Goal: Find specific page/section: Find specific page/section

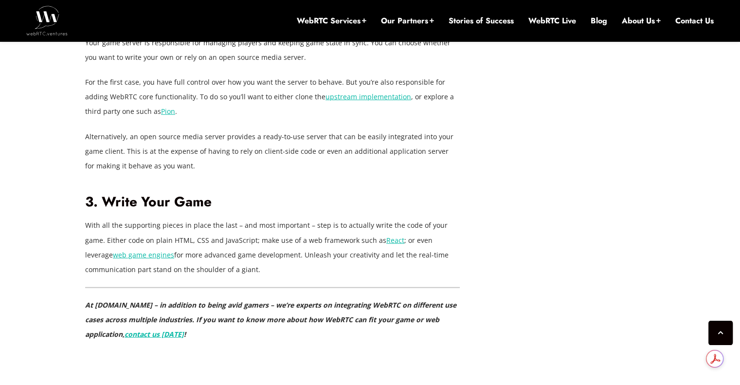
scroll to position [2544, 0]
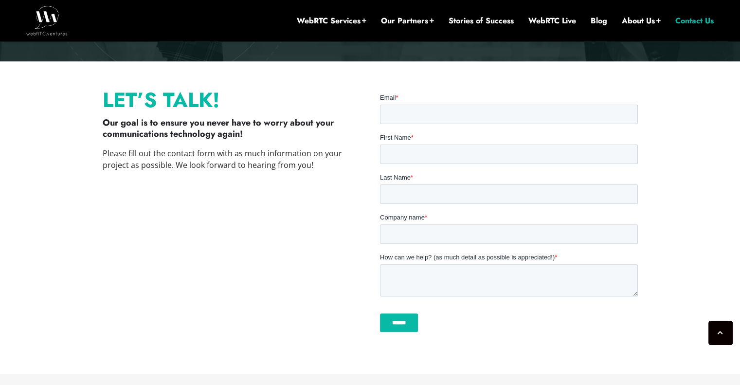
scroll to position [257, 0]
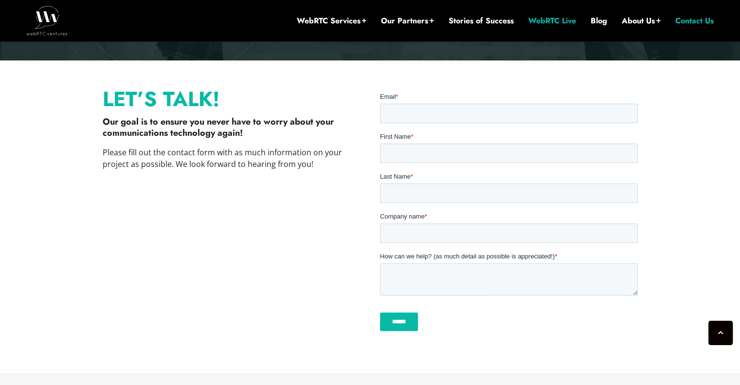
click at [553, 21] on link "WebRTC Live" at bounding box center [552, 21] width 48 height 11
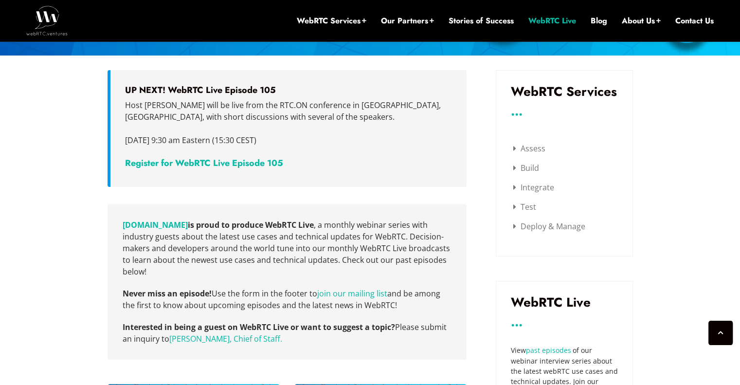
scroll to position [280, 0]
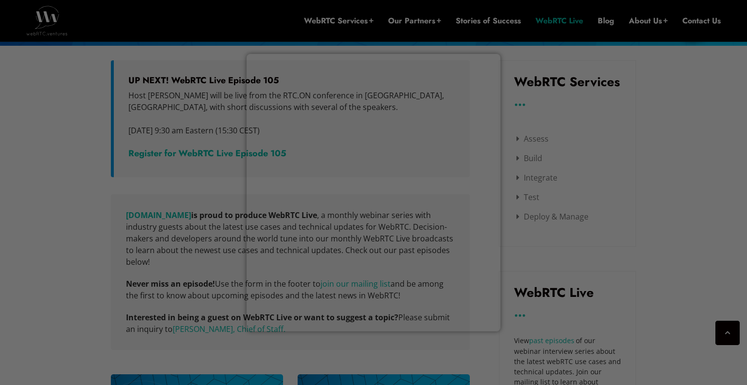
drag, startPoint x: 743, startPoint y: 38, endPoint x: 746, endPoint y: 69, distance: 30.3
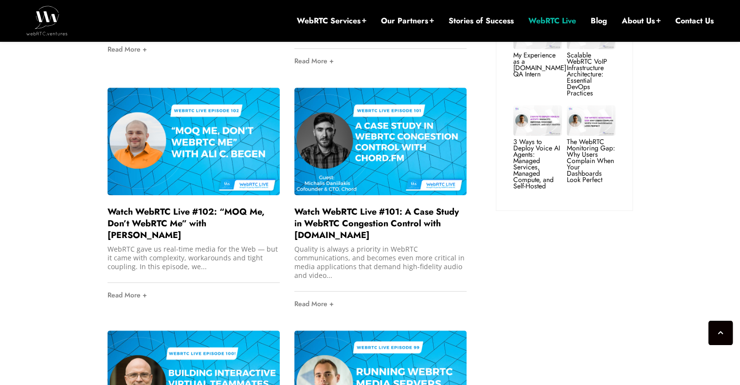
scroll to position [813, 0]
